Goal: Information Seeking & Learning: Check status

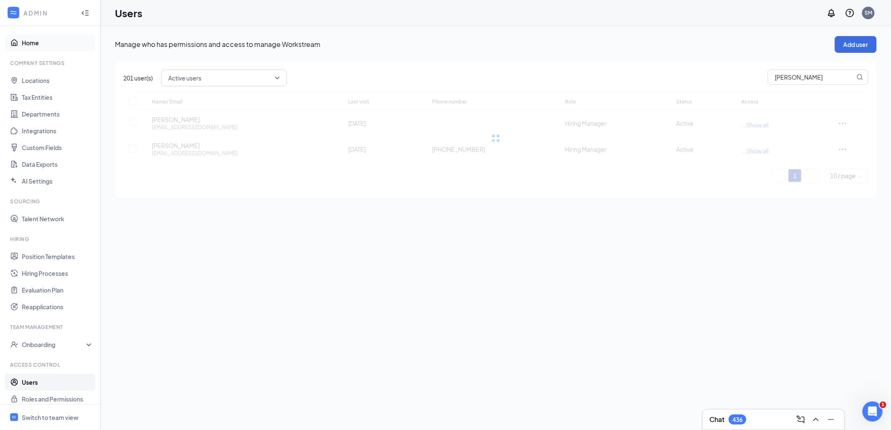
click at [33, 40] on link "Home" at bounding box center [58, 42] width 72 height 17
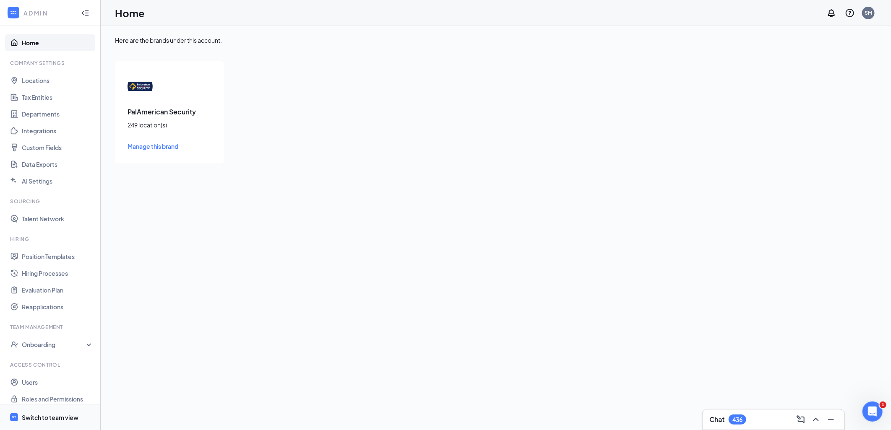
click at [47, 421] on div "Switch to team view" at bounding box center [50, 417] width 57 height 8
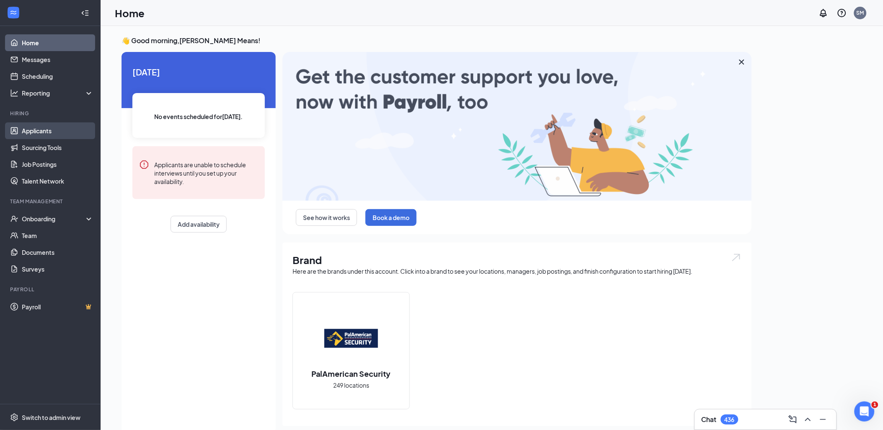
click at [52, 132] on link "Applicants" at bounding box center [58, 130] width 72 height 17
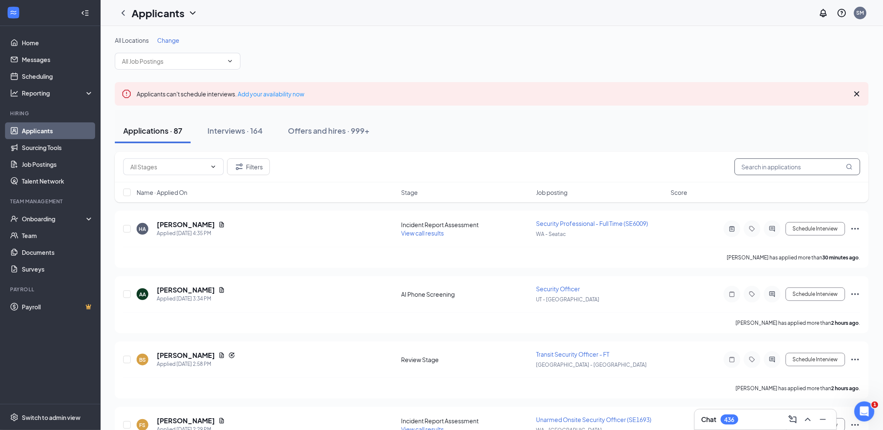
click at [785, 170] on input "text" at bounding box center [798, 166] width 126 height 17
paste input "[EMAIL_ADDRESS][DOMAIN_NAME]"
type input "[EMAIL_ADDRESS][DOMAIN_NAME]"
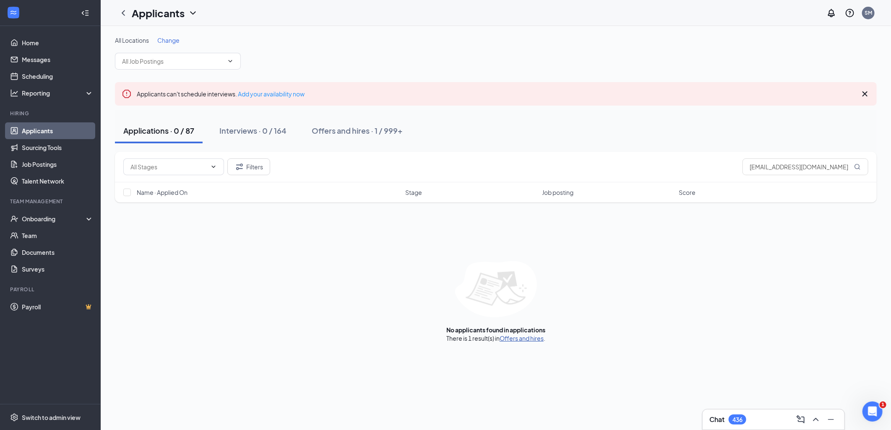
click at [508, 340] on link "Offers and hires" at bounding box center [521, 339] width 44 height 8
